Goal: Task Accomplishment & Management: Manage account settings

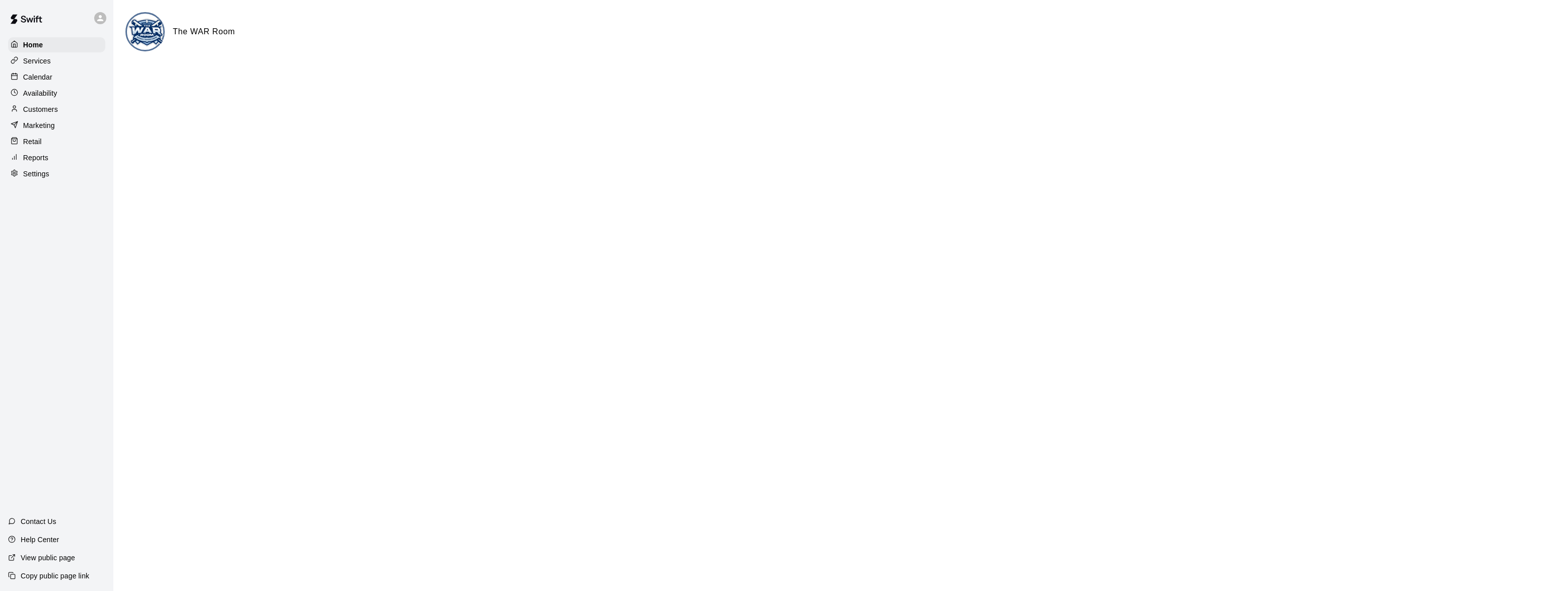
click at [27, 175] on p "Settings" at bounding box center [36, 174] width 26 height 10
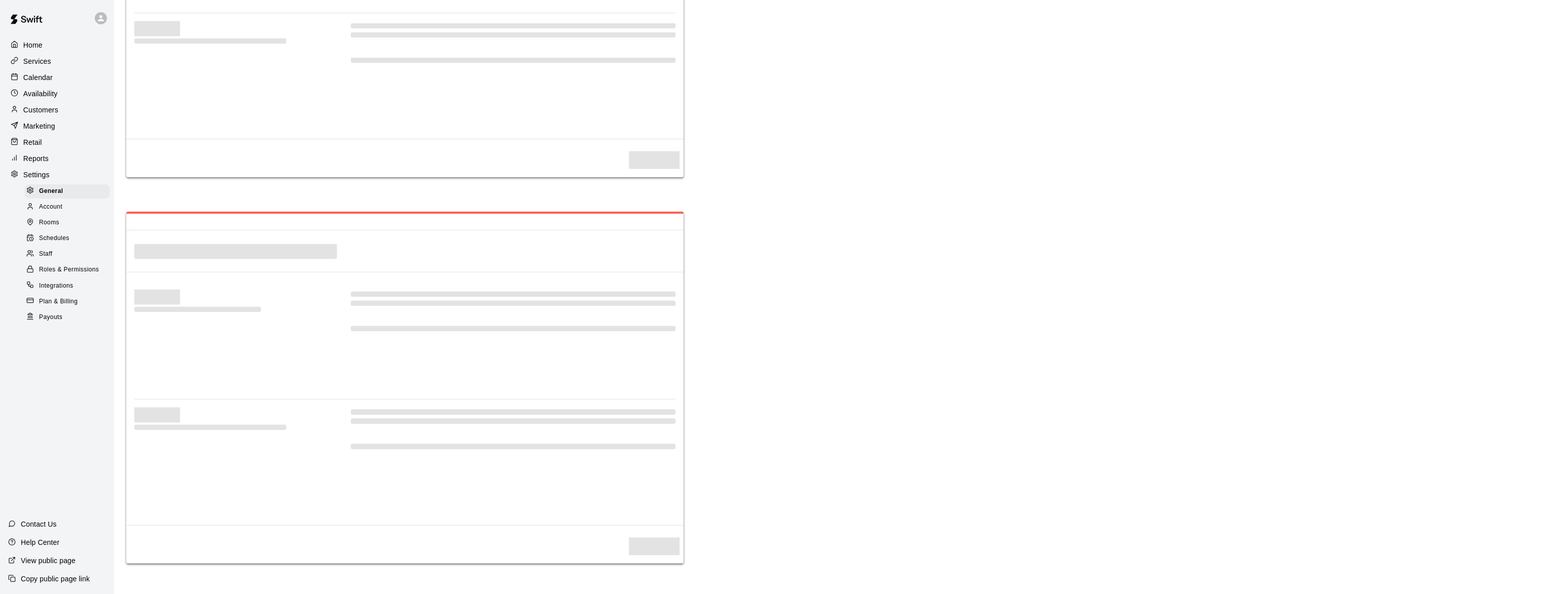
select select "**"
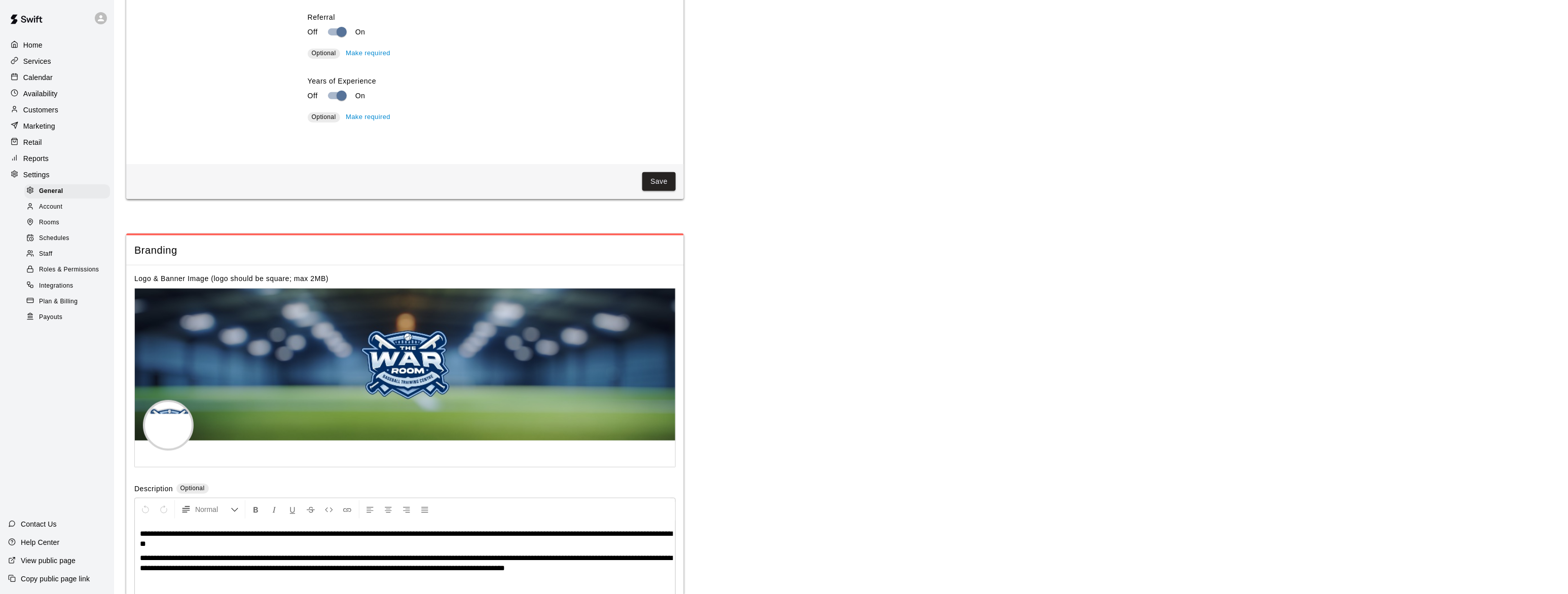
scroll to position [1990, 0]
click at [45, 261] on div "Staff" at bounding box center [67, 254] width 85 height 14
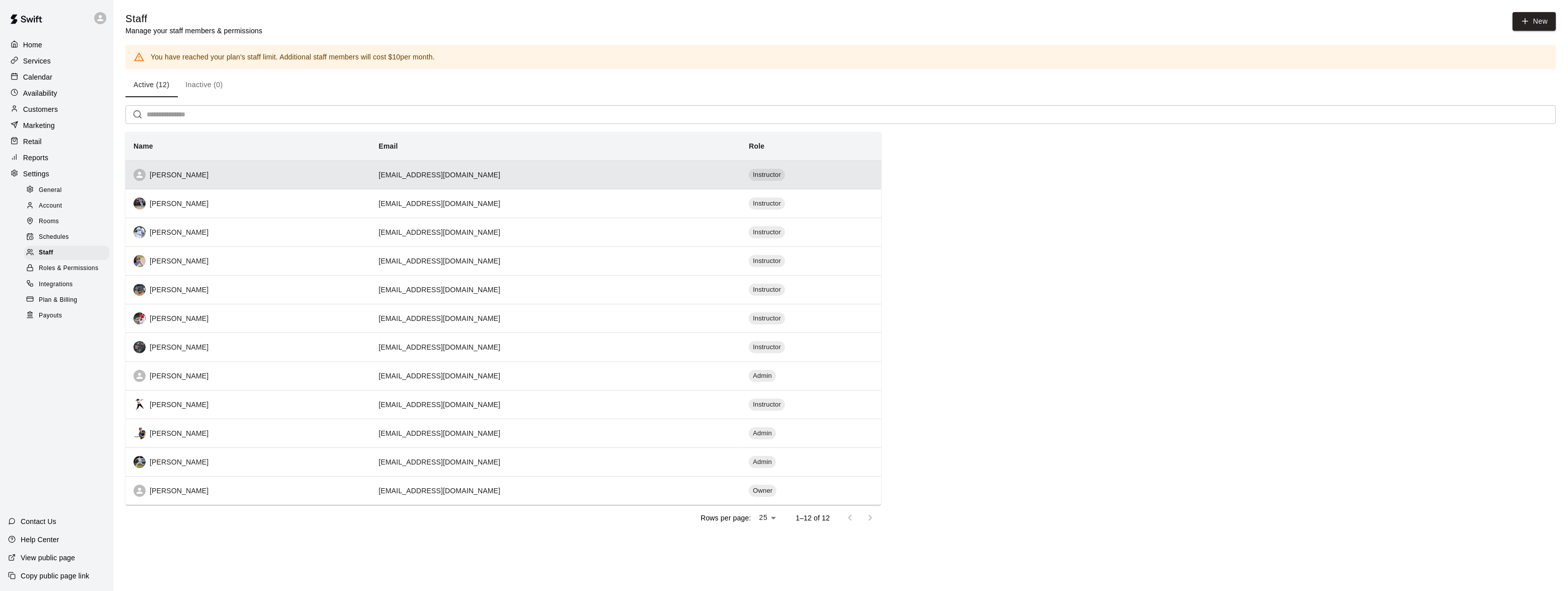
click at [177, 172] on div "[PERSON_NAME]" at bounding box center [248, 175] width 230 height 12
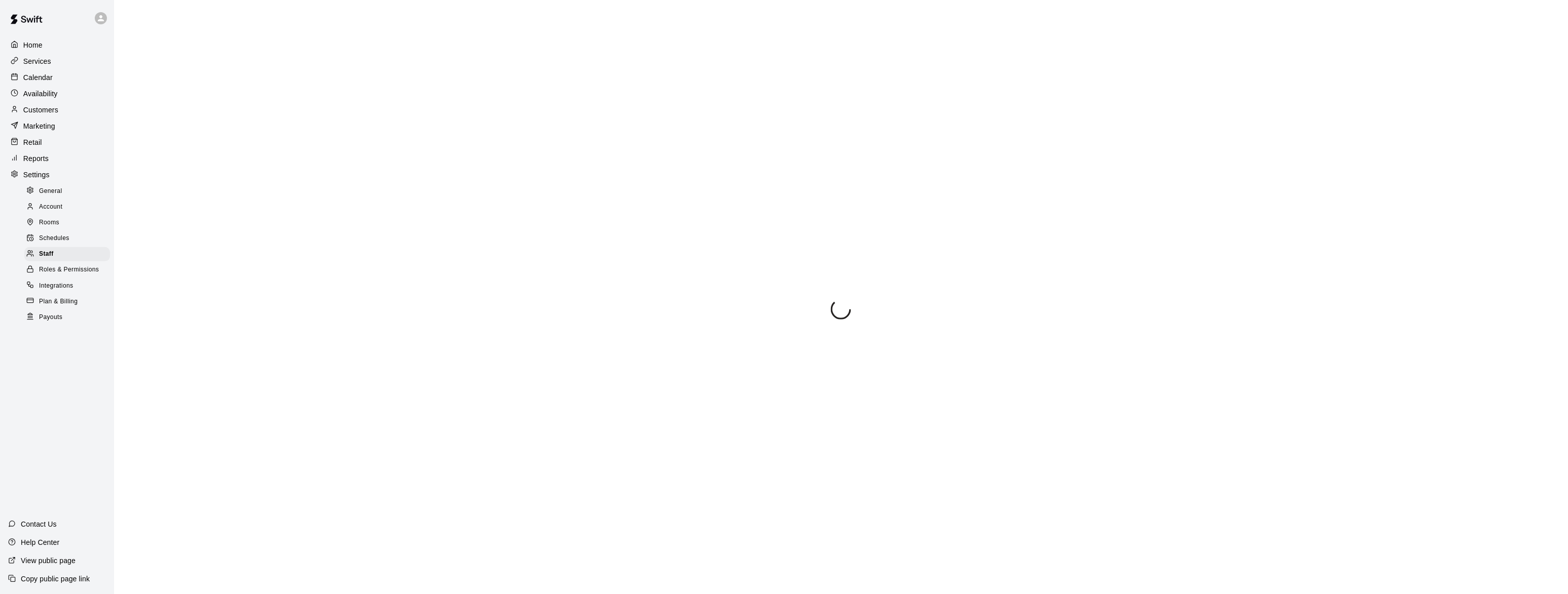
select select "**"
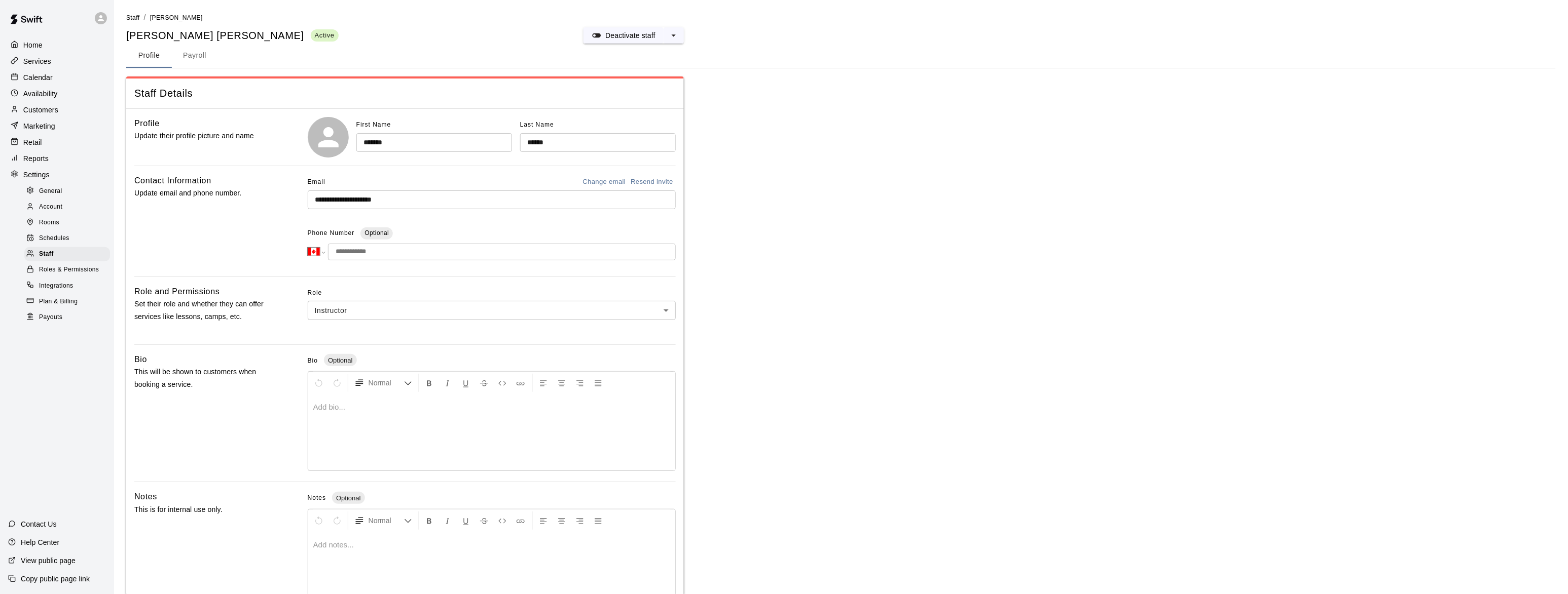
click at [334, 415] on div at bounding box center [492, 432] width 367 height 76
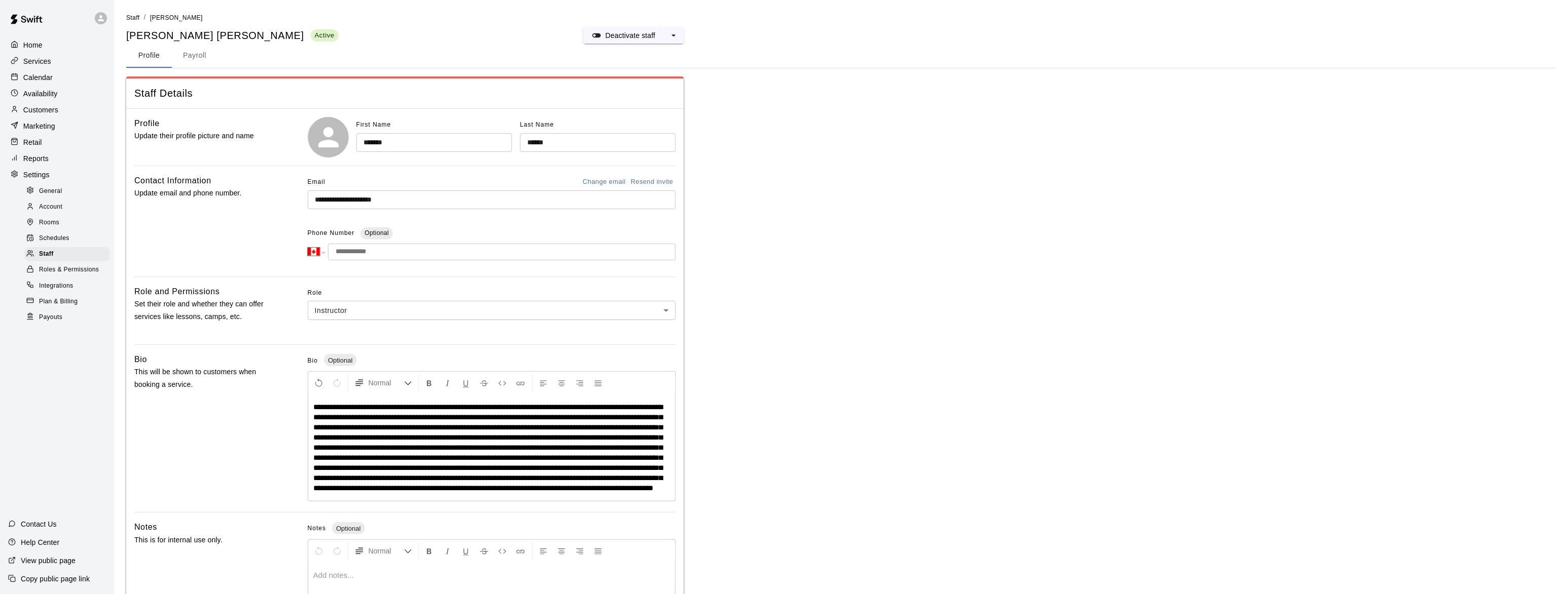
click at [397, 426] on span at bounding box center [487, 448] width 350 height 89
click at [395, 426] on span at bounding box center [487, 448] width 350 height 89
click at [404, 429] on span at bounding box center [487, 448] width 350 height 89
click at [393, 427] on span at bounding box center [487, 448] width 350 height 89
click at [406, 427] on span at bounding box center [487, 448] width 350 height 89
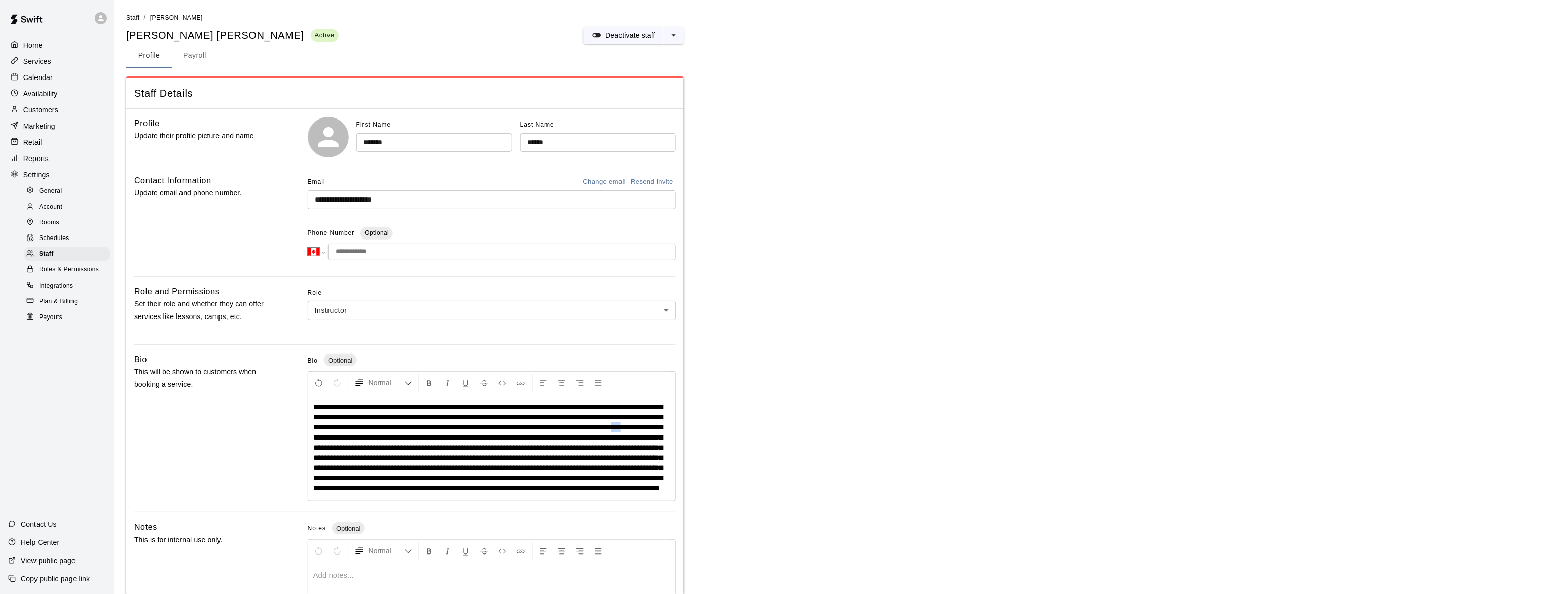
drag, startPoint x: 395, startPoint y: 439, endPoint x: 386, endPoint y: 439, distance: 9.0
click at [386, 439] on span at bounding box center [487, 448] width 350 height 89
click at [506, 446] on span at bounding box center [487, 448] width 350 height 89
click at [507, 449] on span at bounding box center [487, 448] width 350 height 89
click at [635, 469] on span at bounding box center [487, 448] width 350 height 89
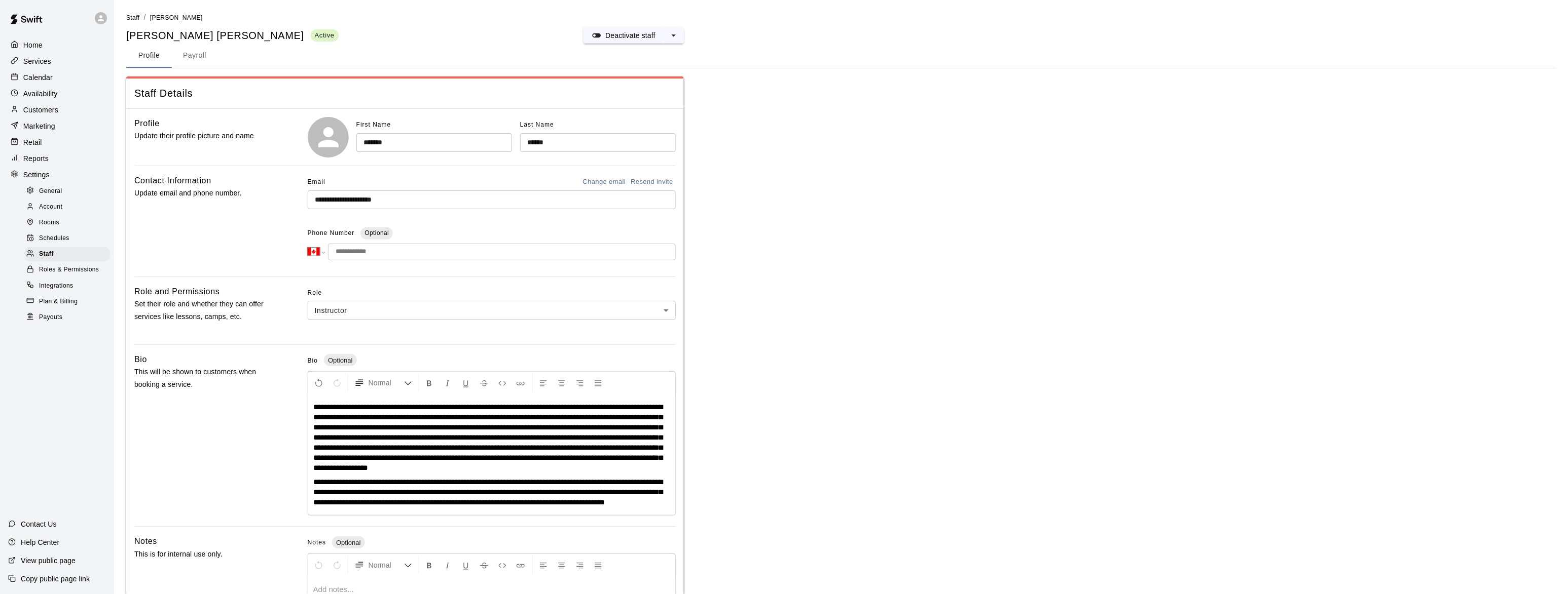
click at [401, 488] on span "**********" at bounding box center [487, 492] width 350 height 28
click at [399, 496] on span "**********" at bounding box center [487, 492] width 350 height 28
click at [401, 492] on span "**********" at bounding box center [487, 492] width 350 height 28
click at [322, 132] on button "button" at bounding box center [329, 139] width 17 height 17
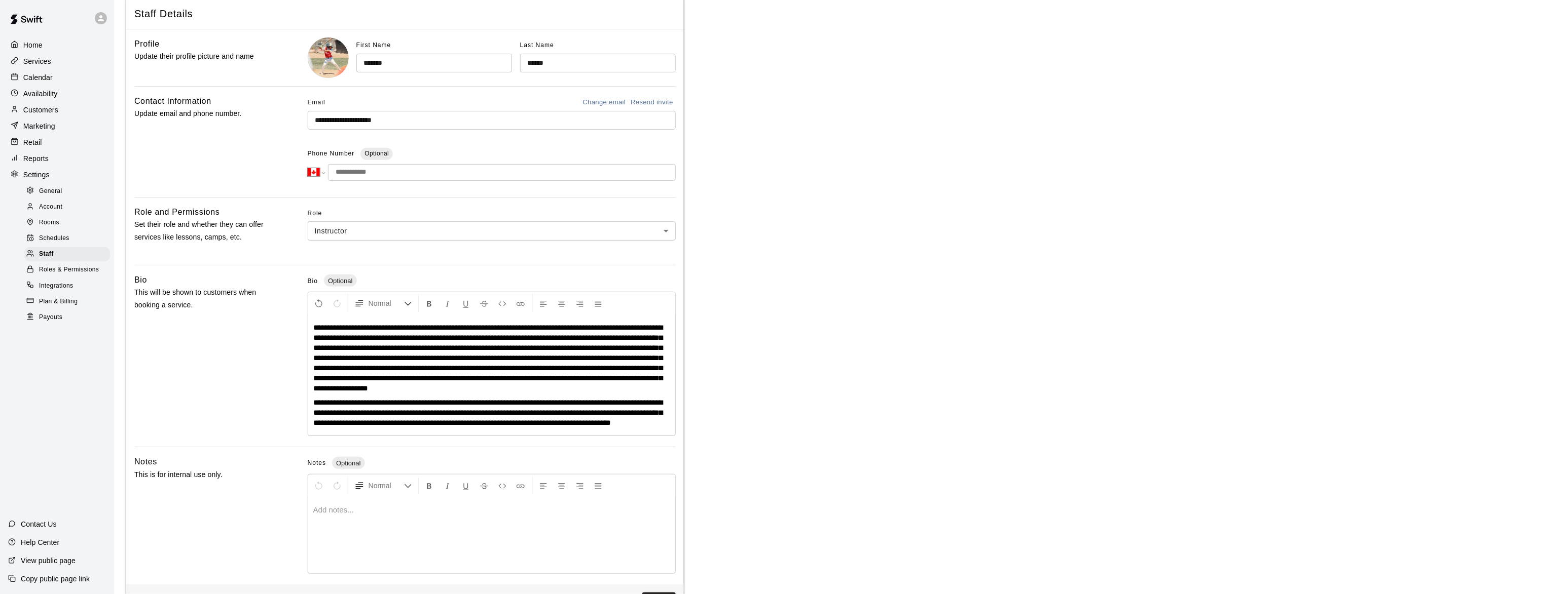
scroll to position [128, 0]
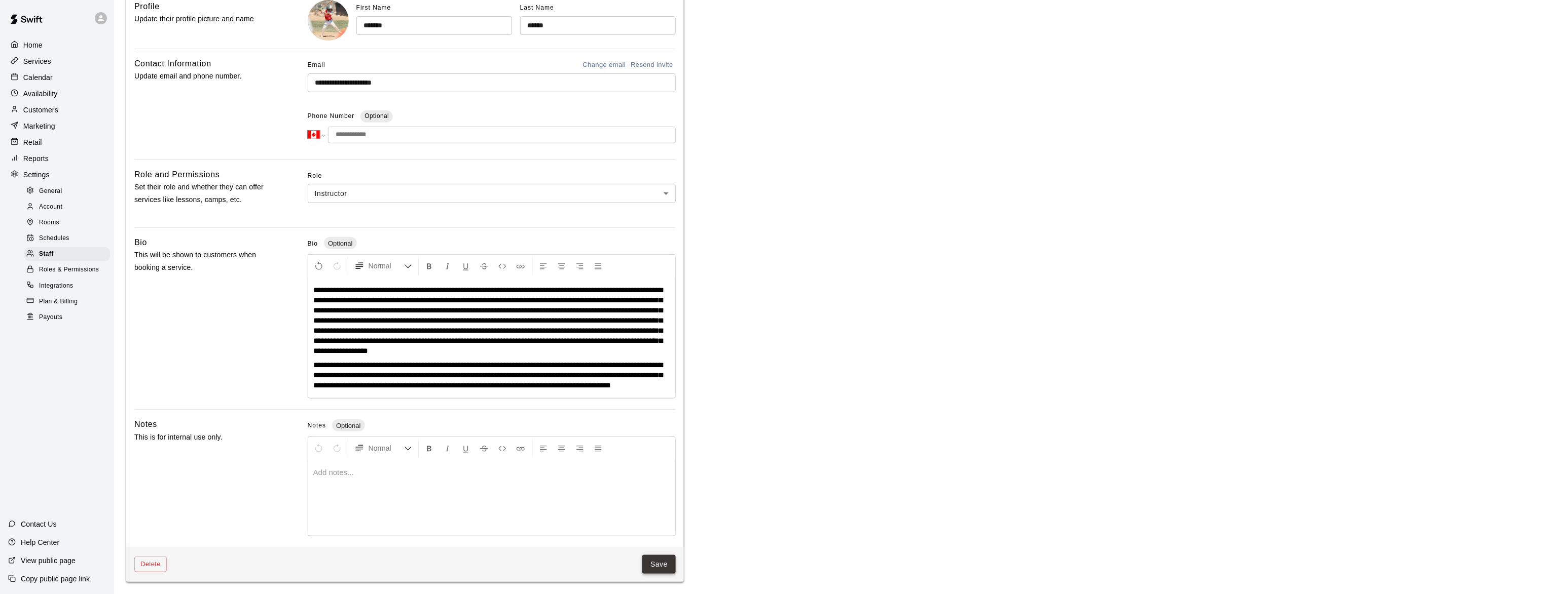
click at [660, 566] on button "Save" at bounding box center [659, 564] width 33 height 19
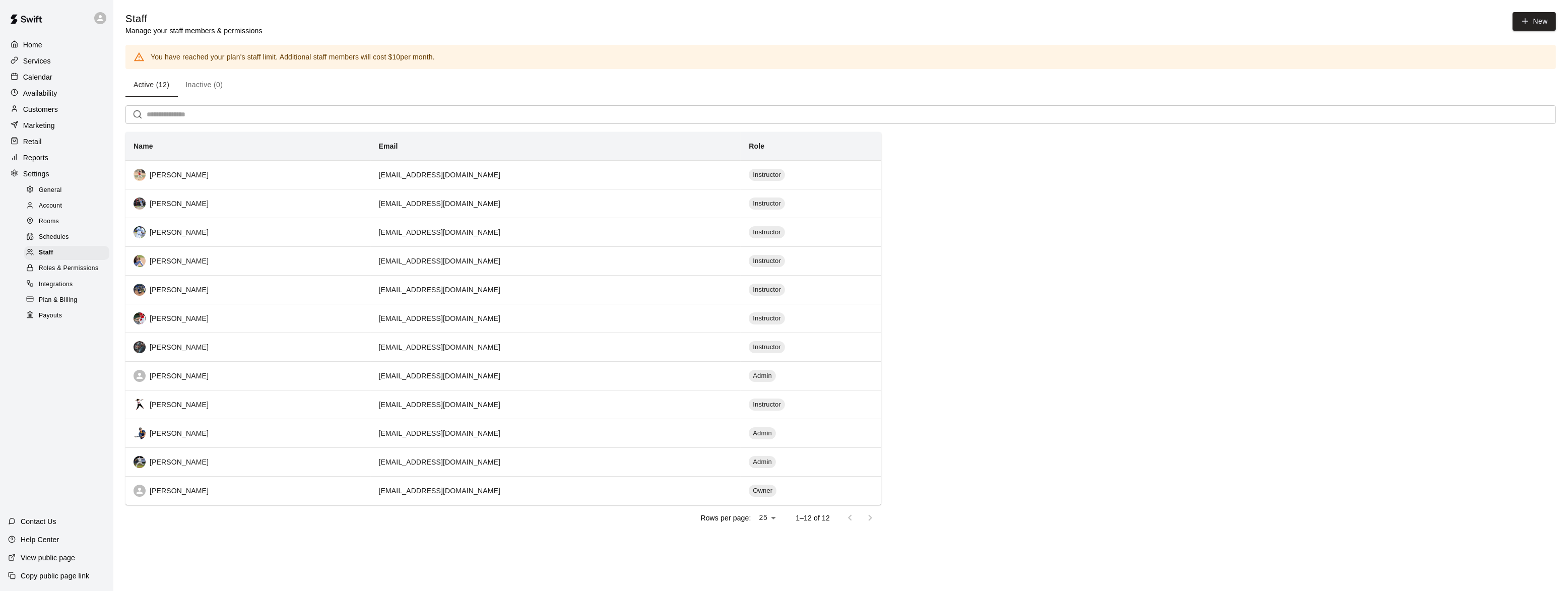
click at [35, 61] on p "Services" at bounding box center [37, 62] width 28 height 10
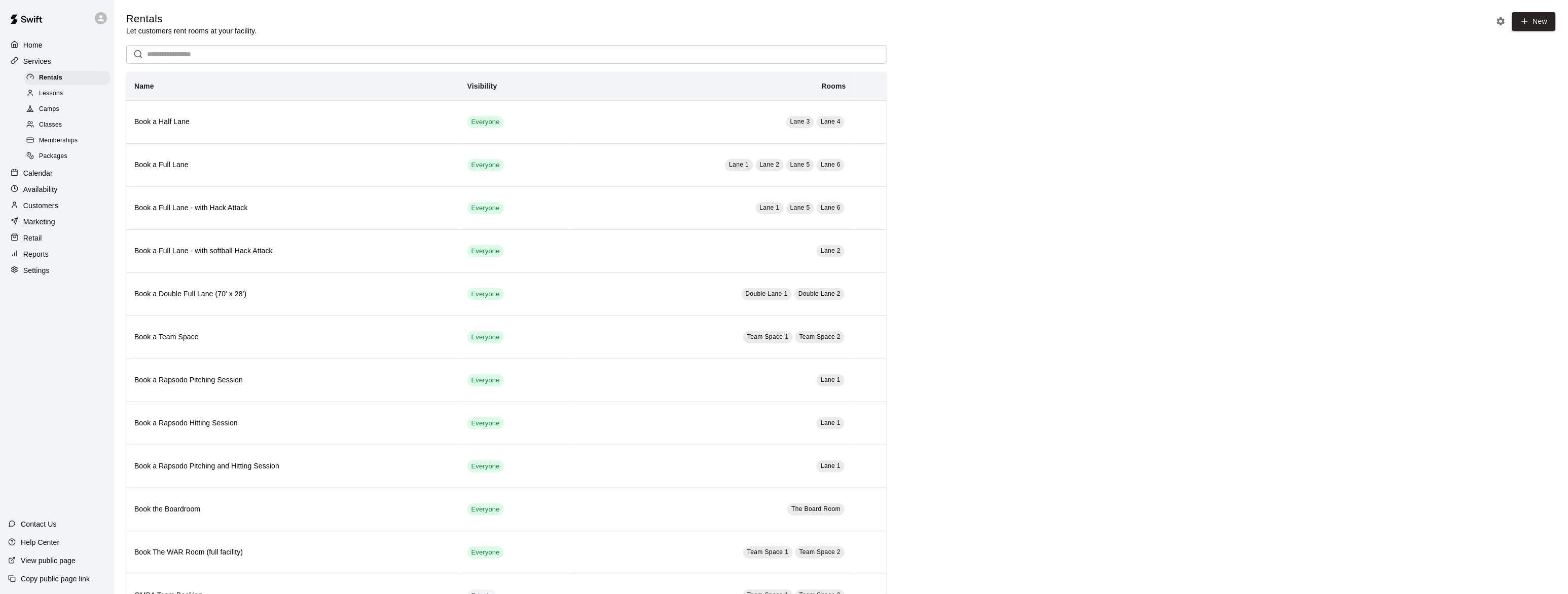
click at [39, 110] on span "Camps" at bounding box center [49, 110] width 20 height 10
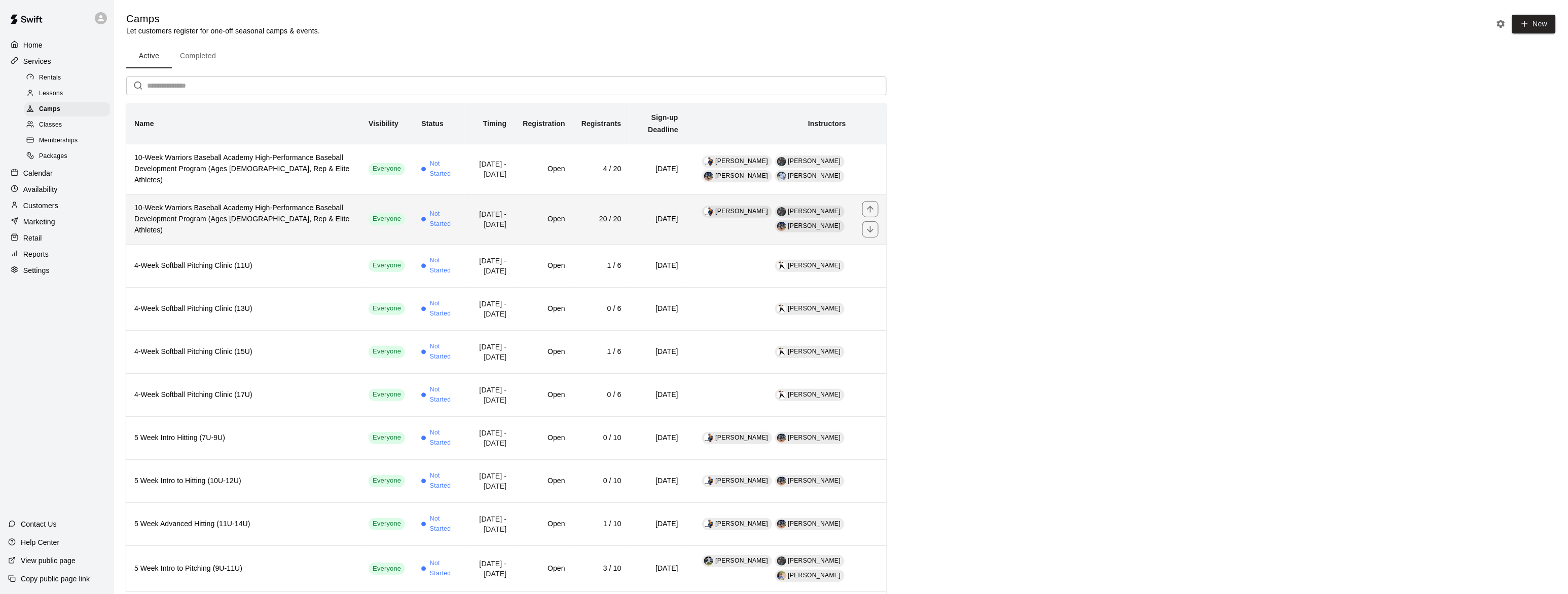
click at [203, 203] on h6 "10-Week Warriors Baseball Academy High-Performance Baseball Development Program…" at bounding box center [243, 219] width 218 height 33
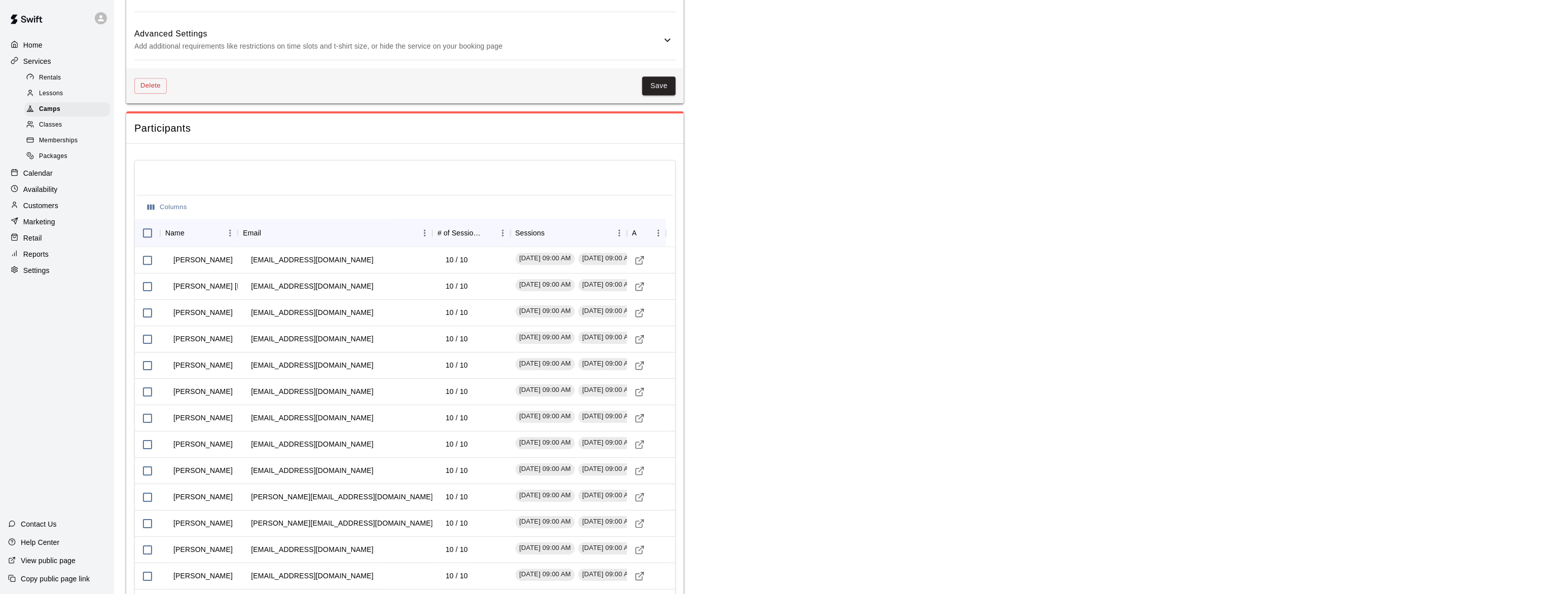
scroll to position [1136, 0]
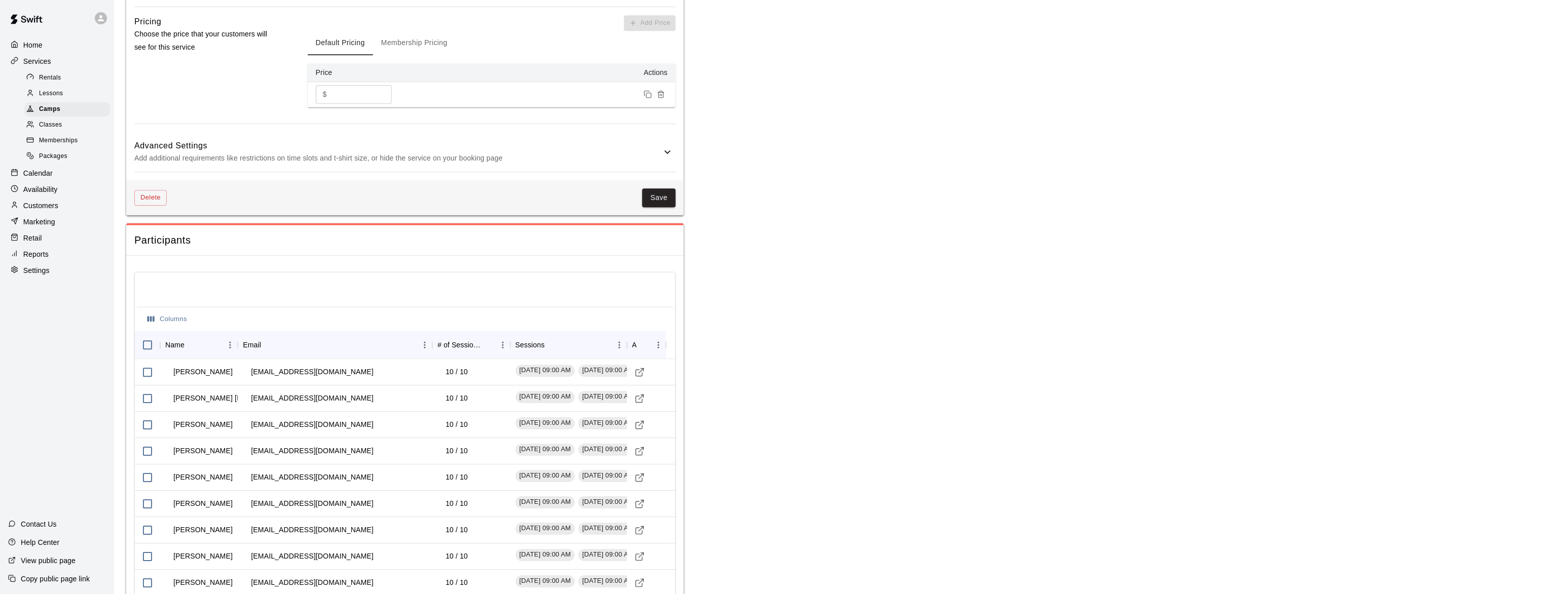
click at [462, 165] on p "Add additional requirements like restrictions on time slots and t-shirt size, o…" at bounding box center [397, 158] width 527 height 13
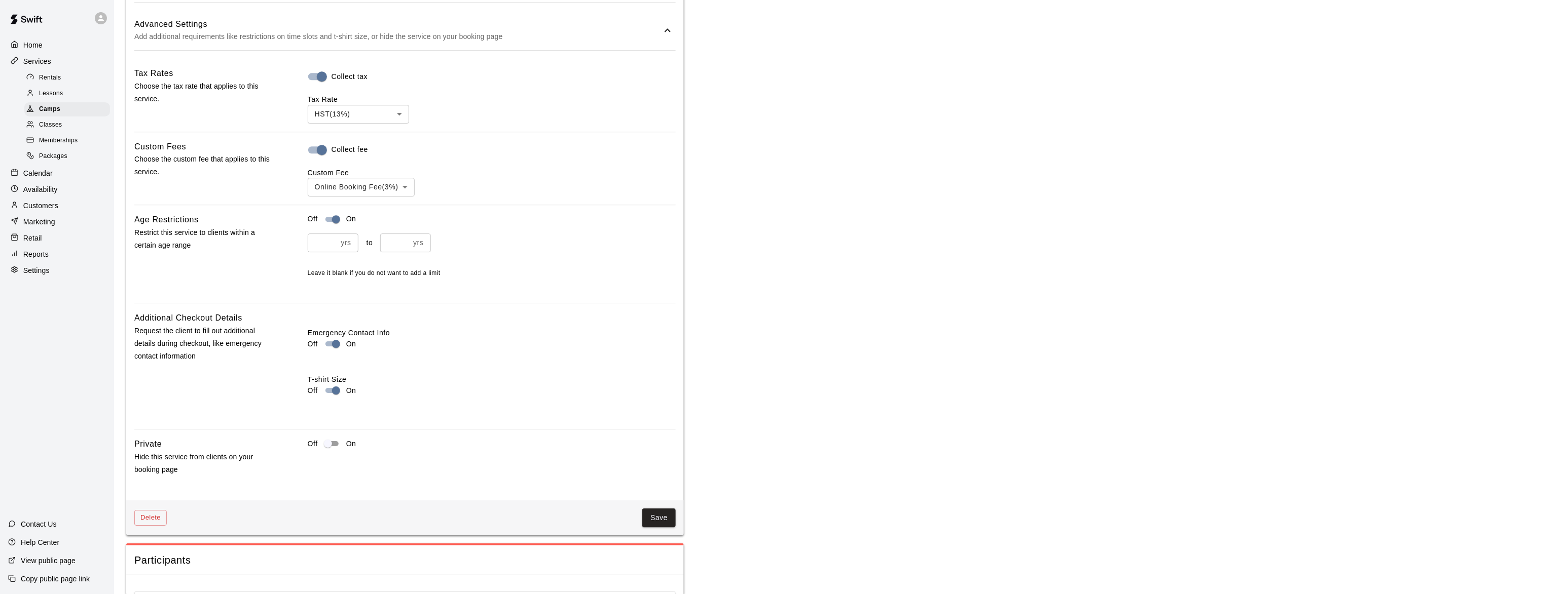
scroll to position [1630, 0]
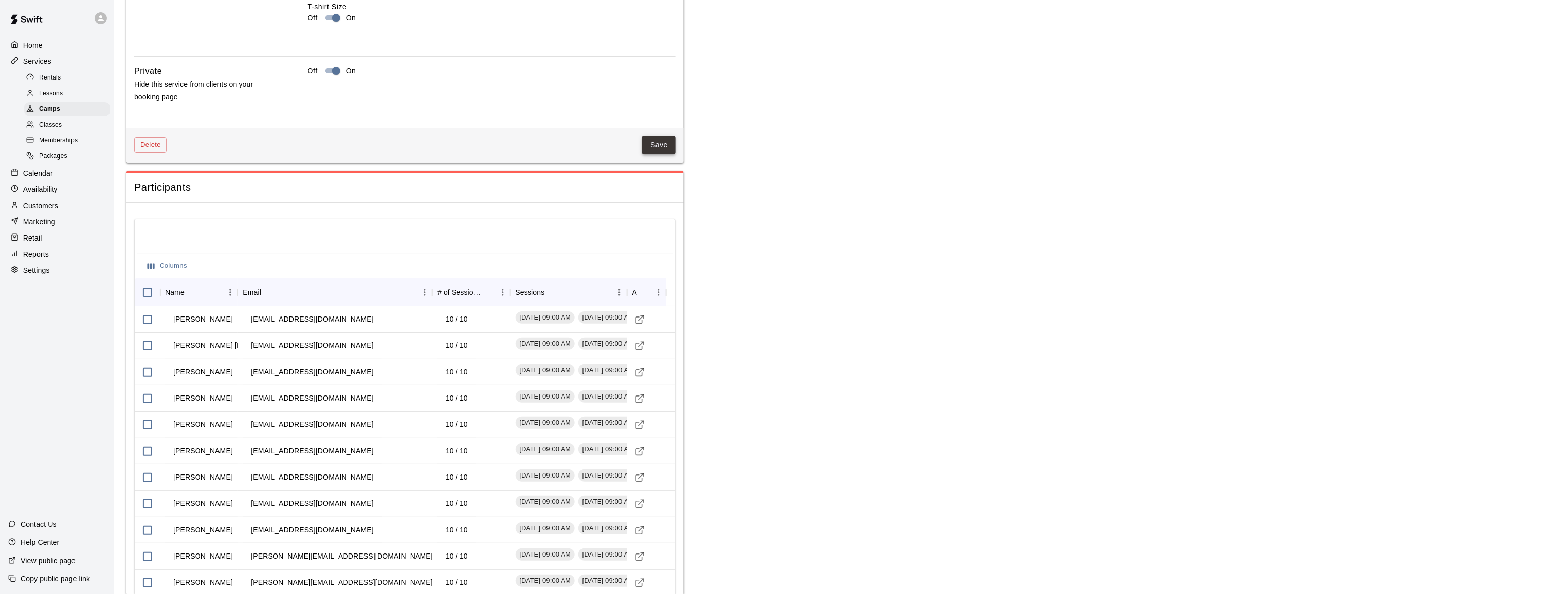
click at [658, 154] on button "Save" at bounding box center [659, 145] width 33 height 19
